Goal: Find specific page/section: Find specific page/section

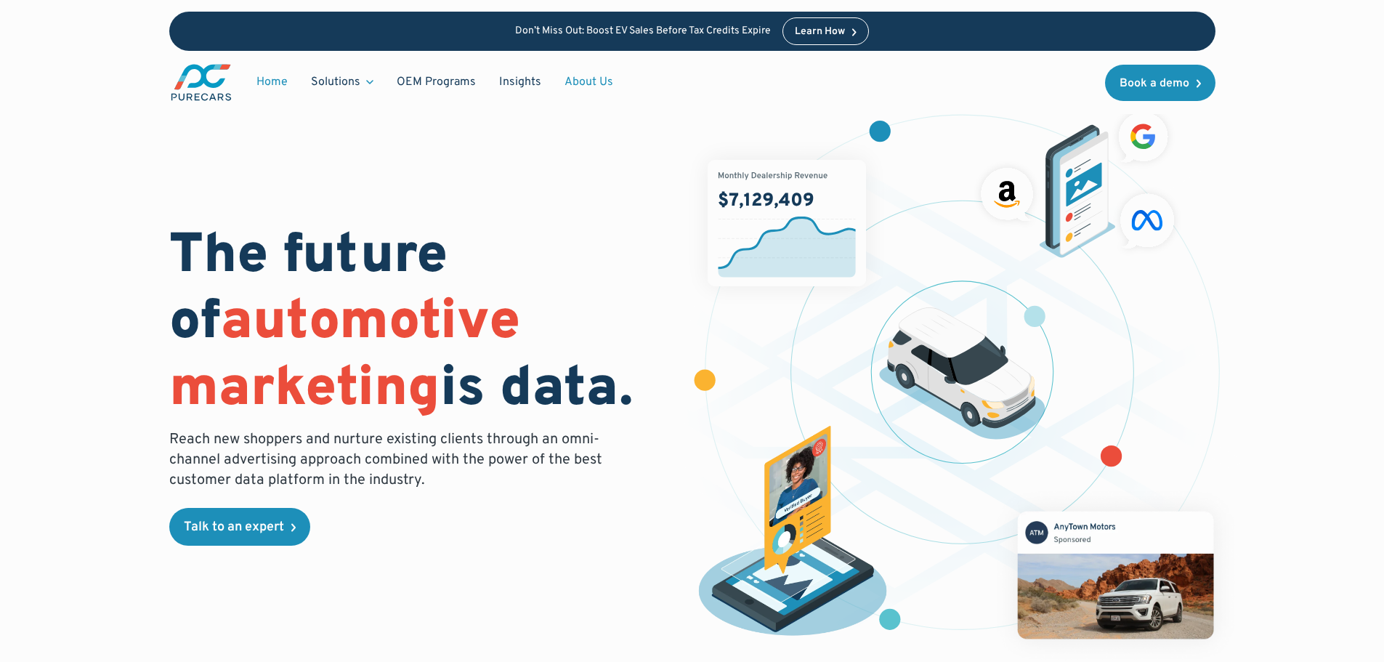
click at [583, 83] on link "About Us" at bounding box center [589, 82] width 72 height 28
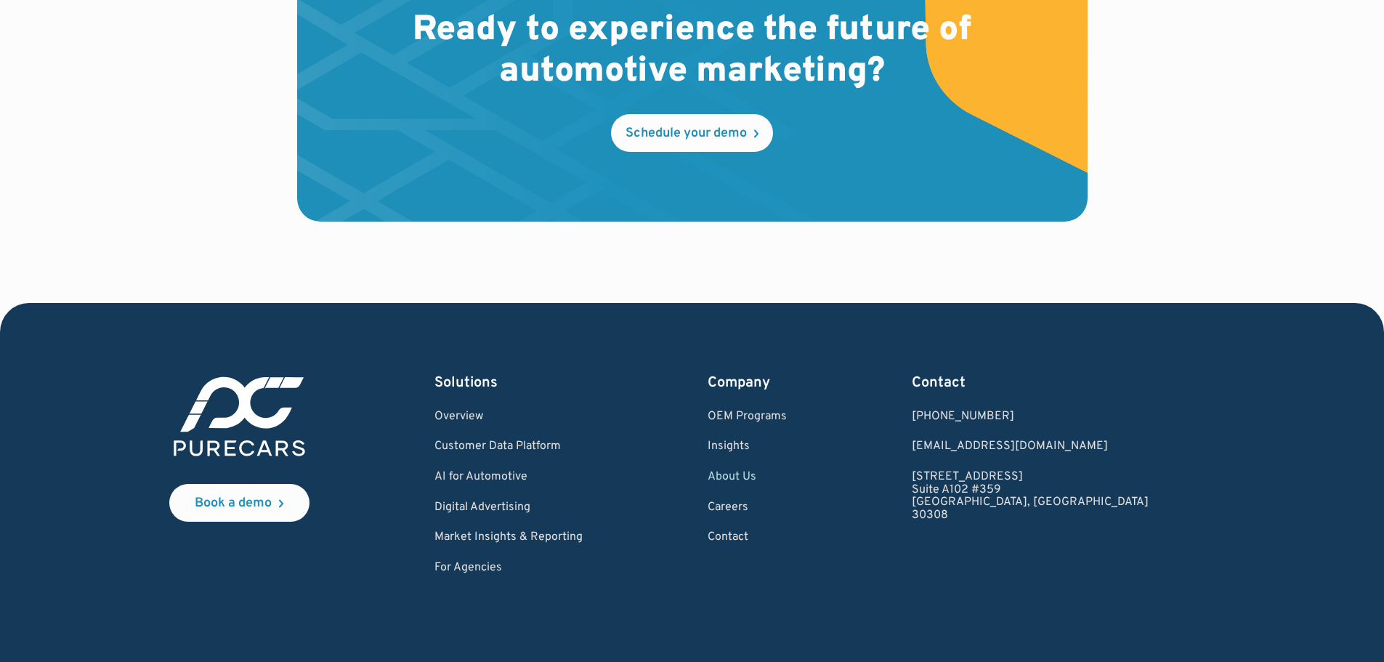
scroll to position [4289, 0]
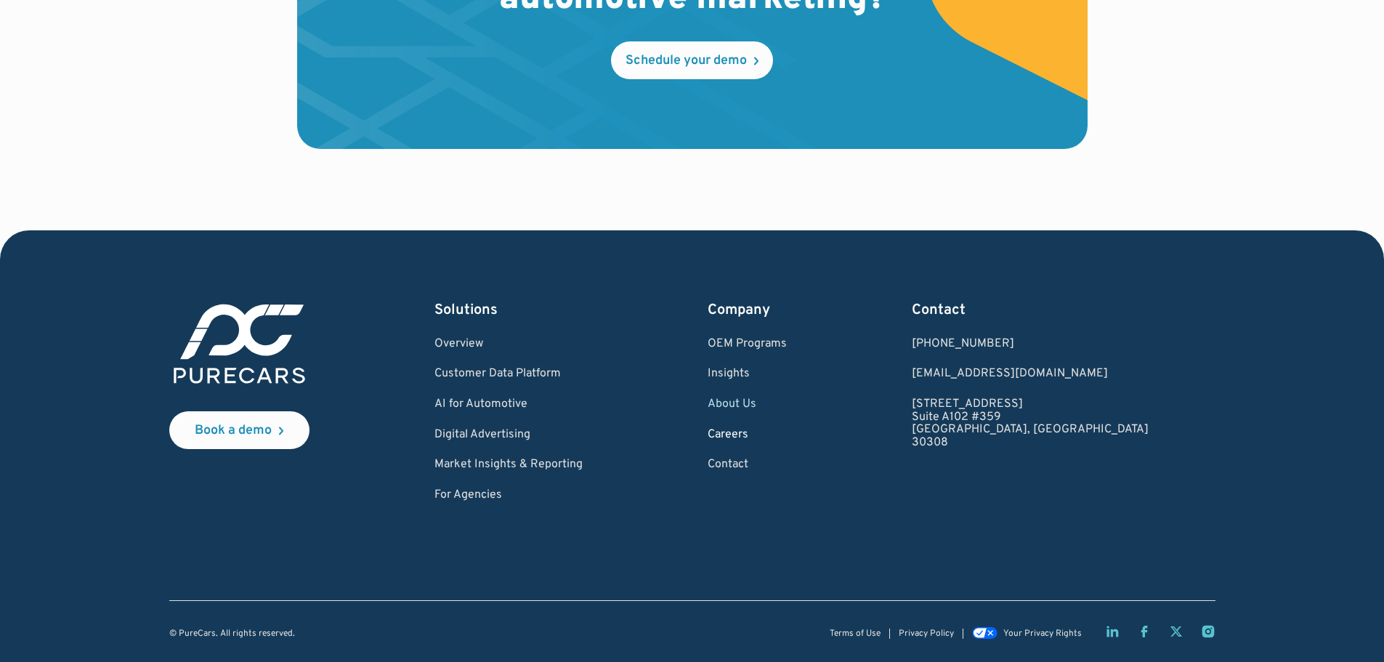
click at [782, 429] on link "Careers" at bounding box center [747, 435] width 79 height 13
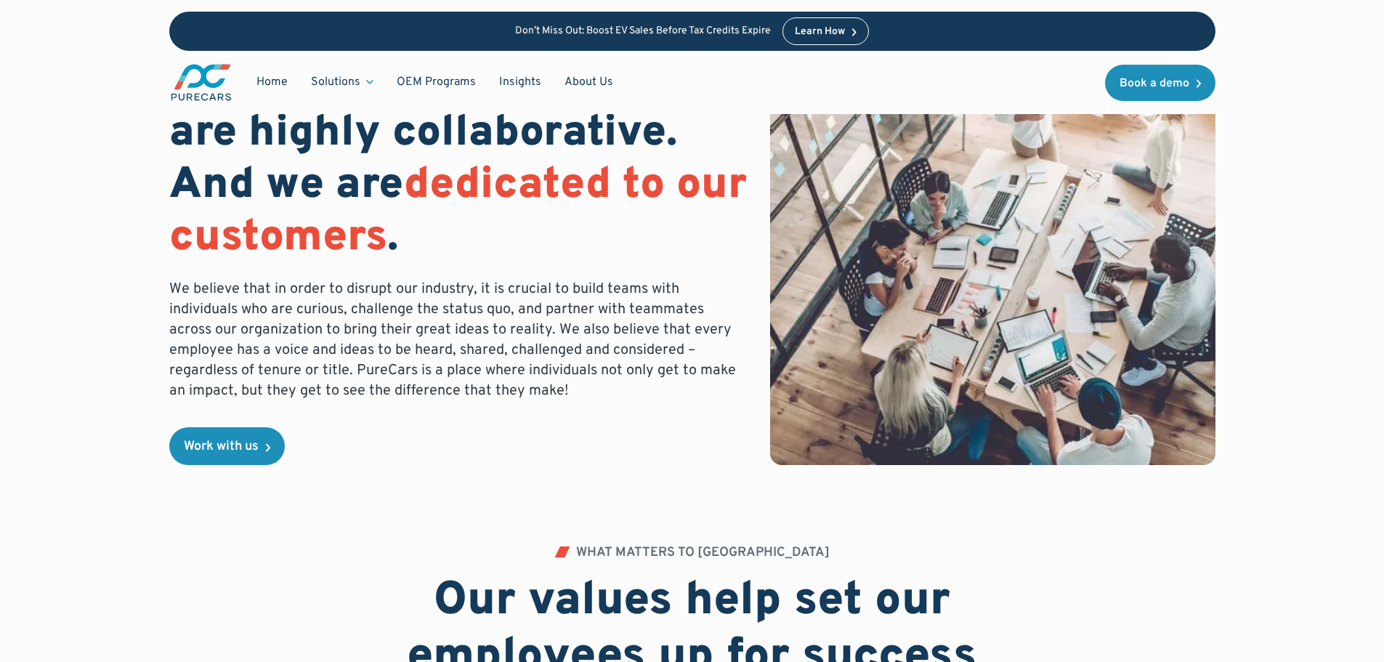
scroll to position [145, 0]
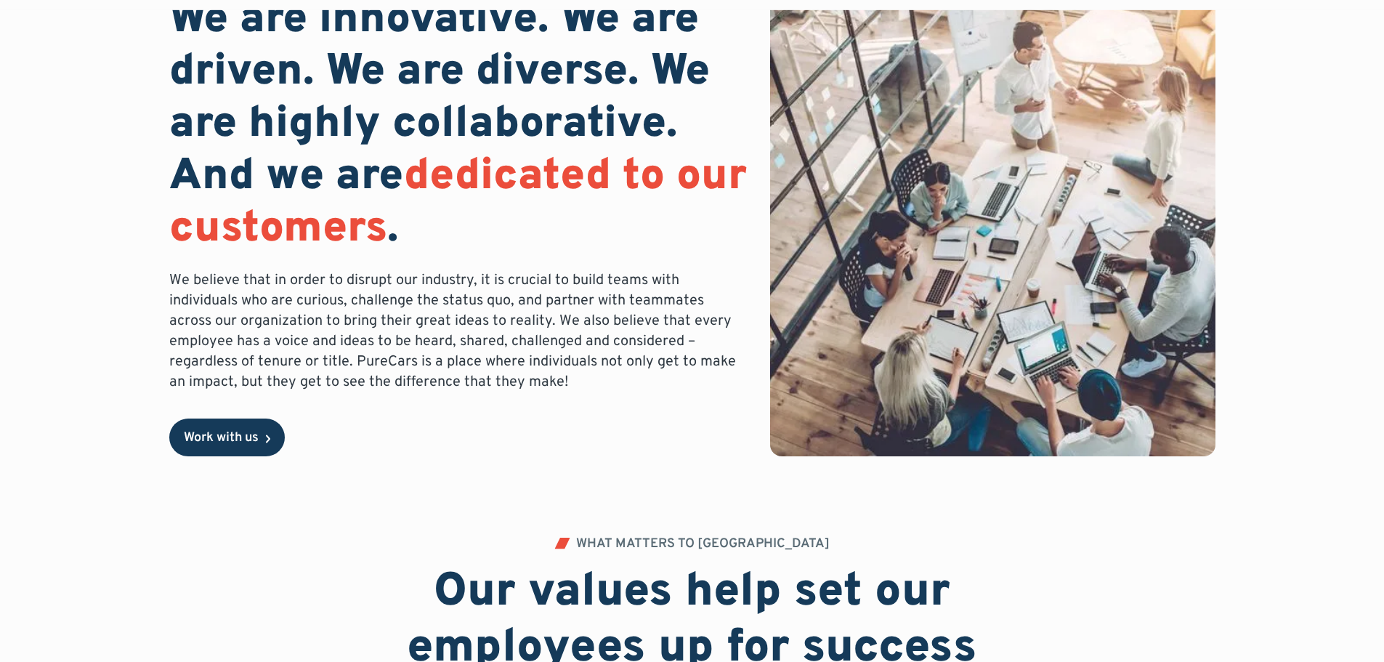
click at [247, 445] on div "Work with us" at bounding box center [221, 437] width 75 height 13
